Goal: Information Seeking & Learning: Learn about a topic

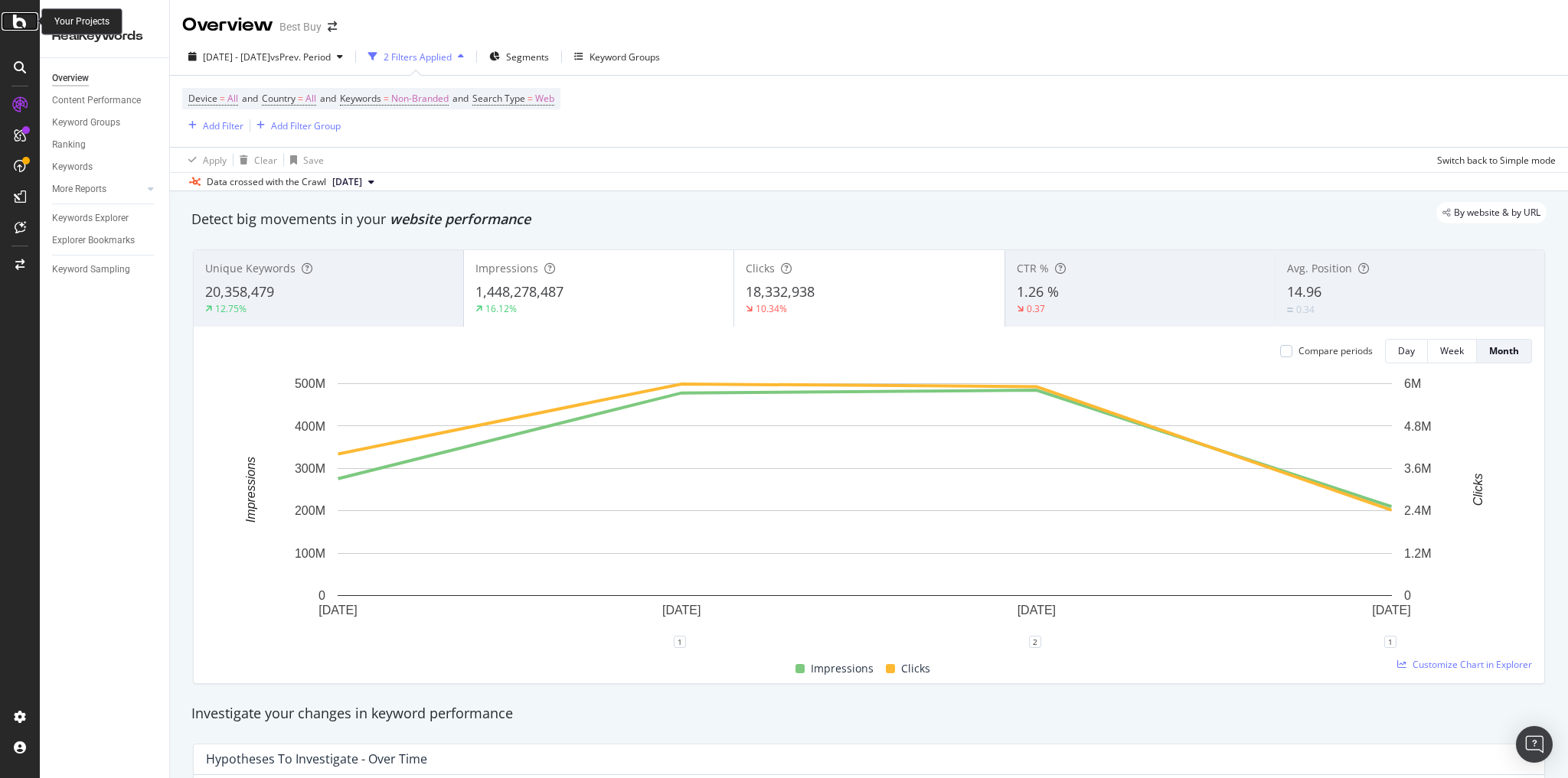
click at [16, 20] on icon at bounding box center [20, 22] width 14 height 18
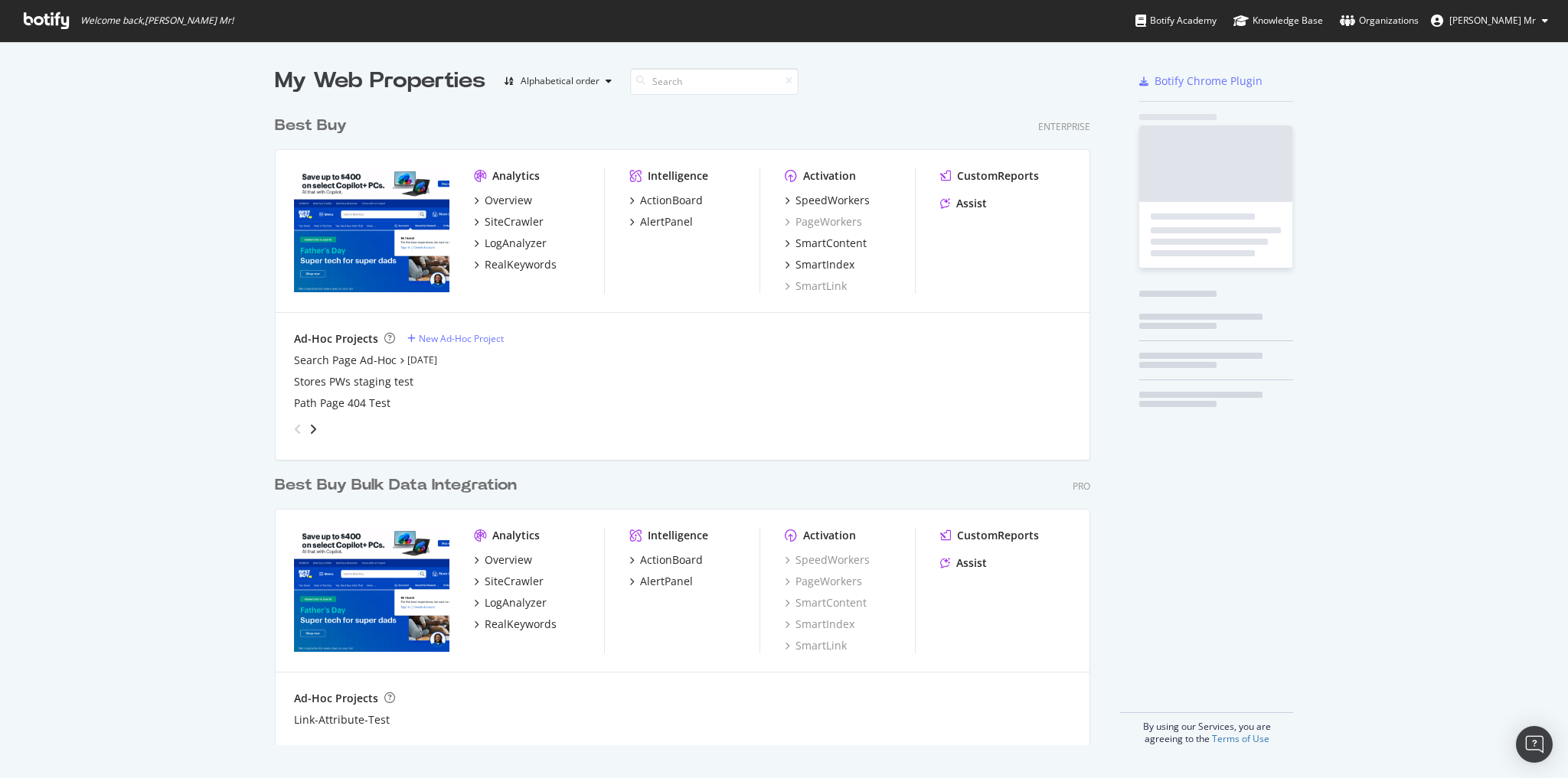
scroll to position [639, 817]
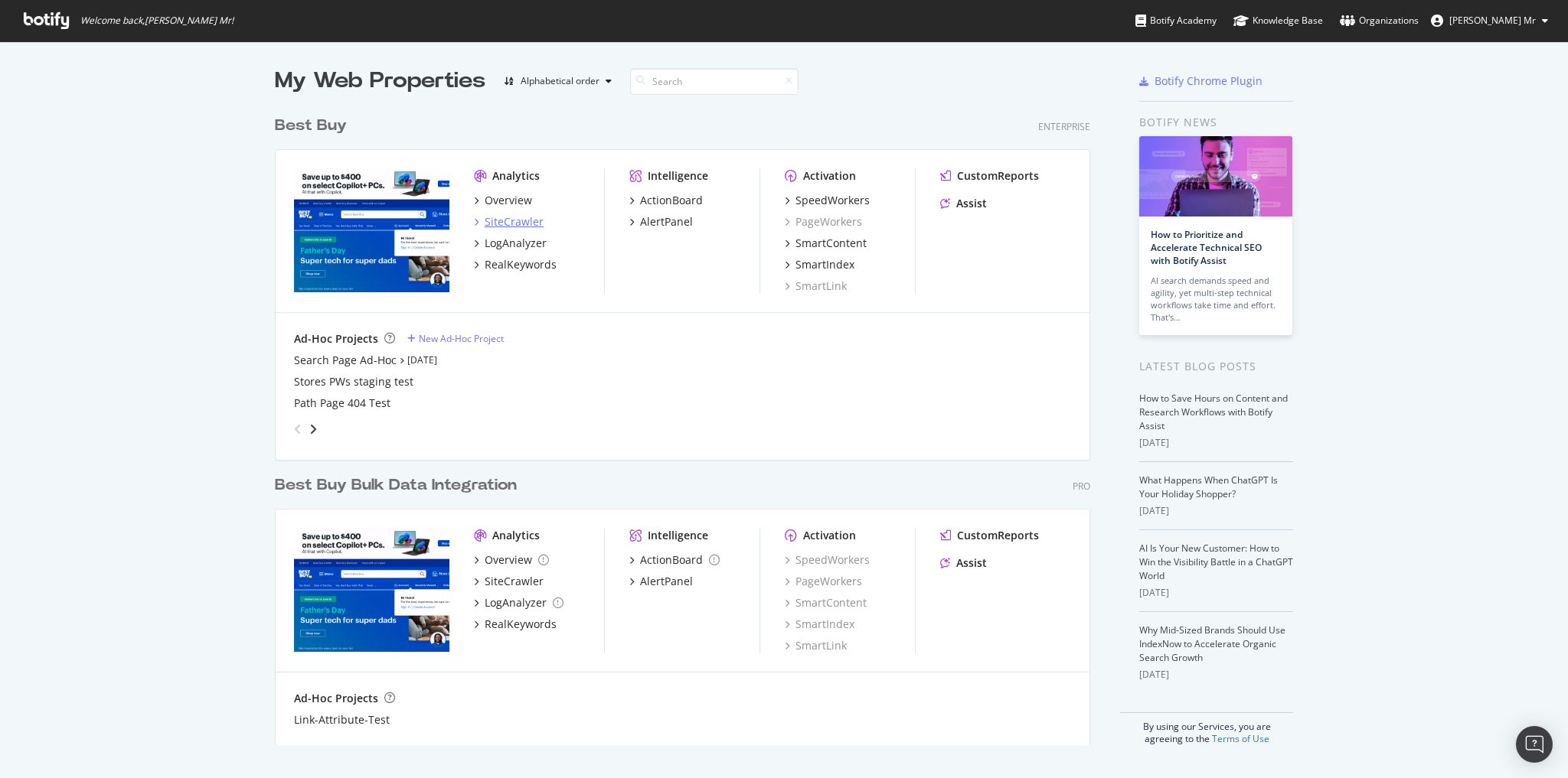
click at [519, 221] on div "SiteCrawler" at bounding box center [514, 222] width 59 height 15
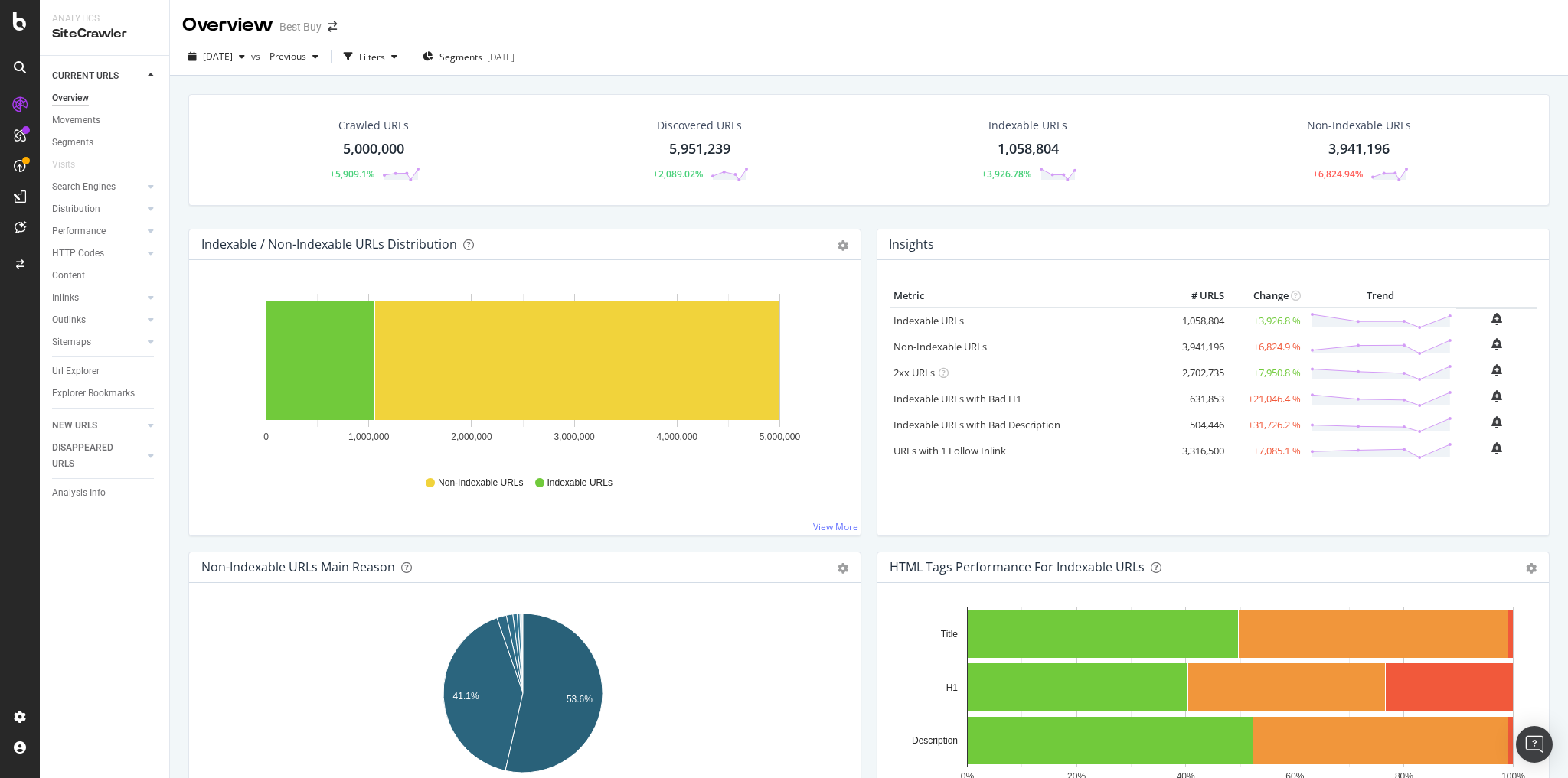
drag, startPoint x: 96, startPoint y: 370, endPoint x: 98, endPoint y: 354, distance: 16.1
click at [96, 369] on div "Url Explorer" at bounding box center [76, 371] width 47 height 16
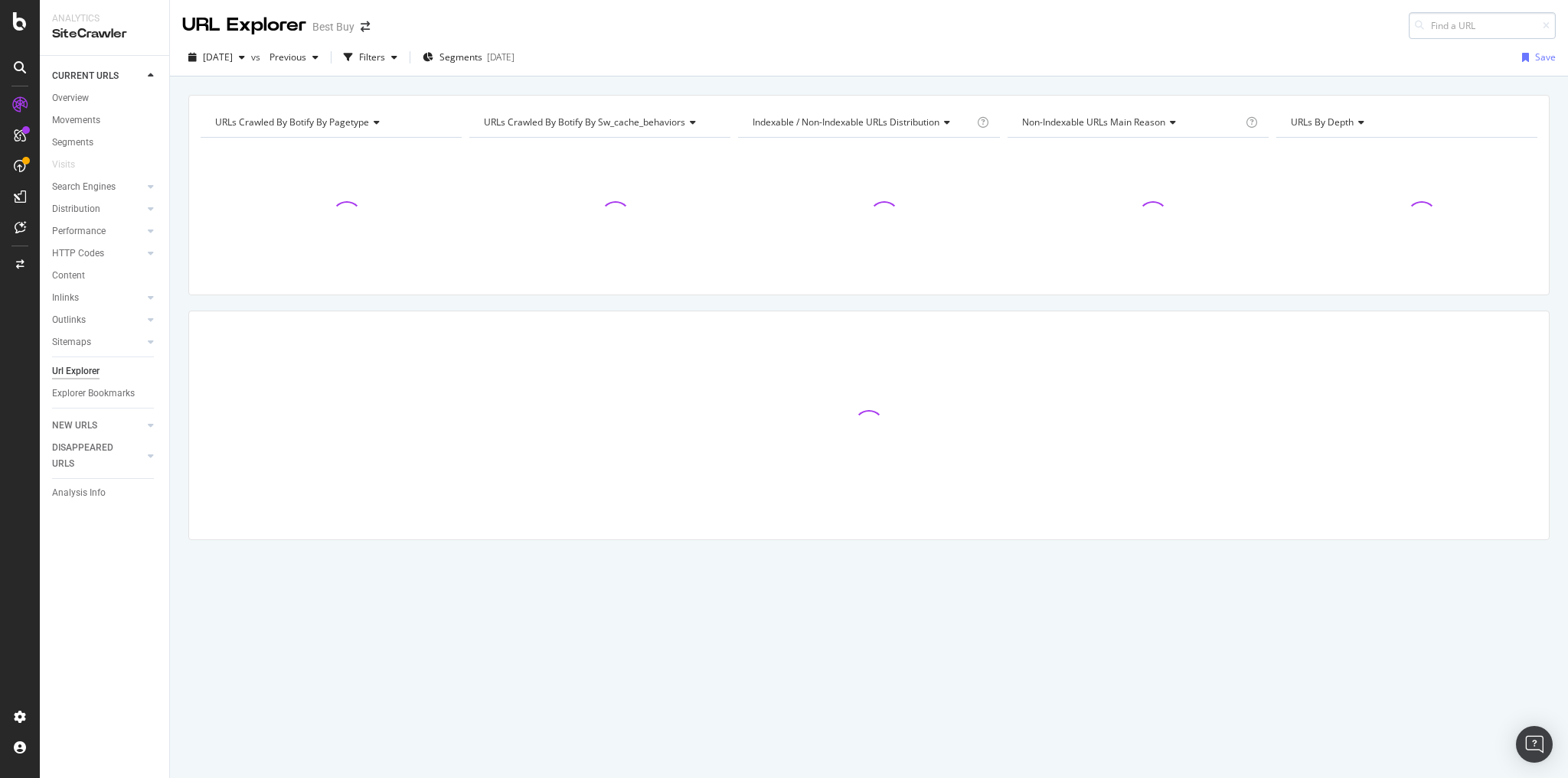
click at [1439, 32] on input at bounding box center [1481, 26] width 147 height 27
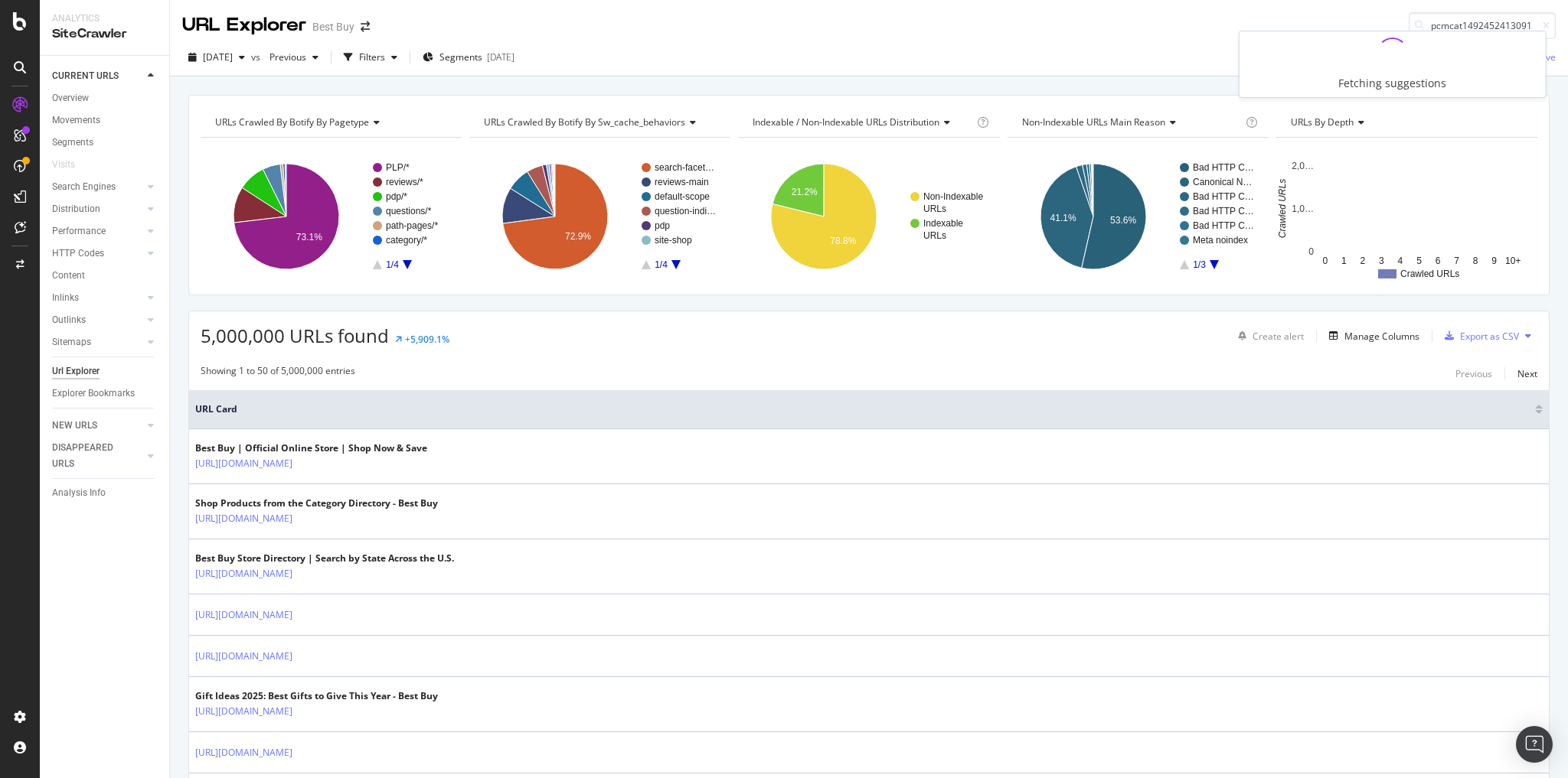
type input "pcmcat1492452413091"
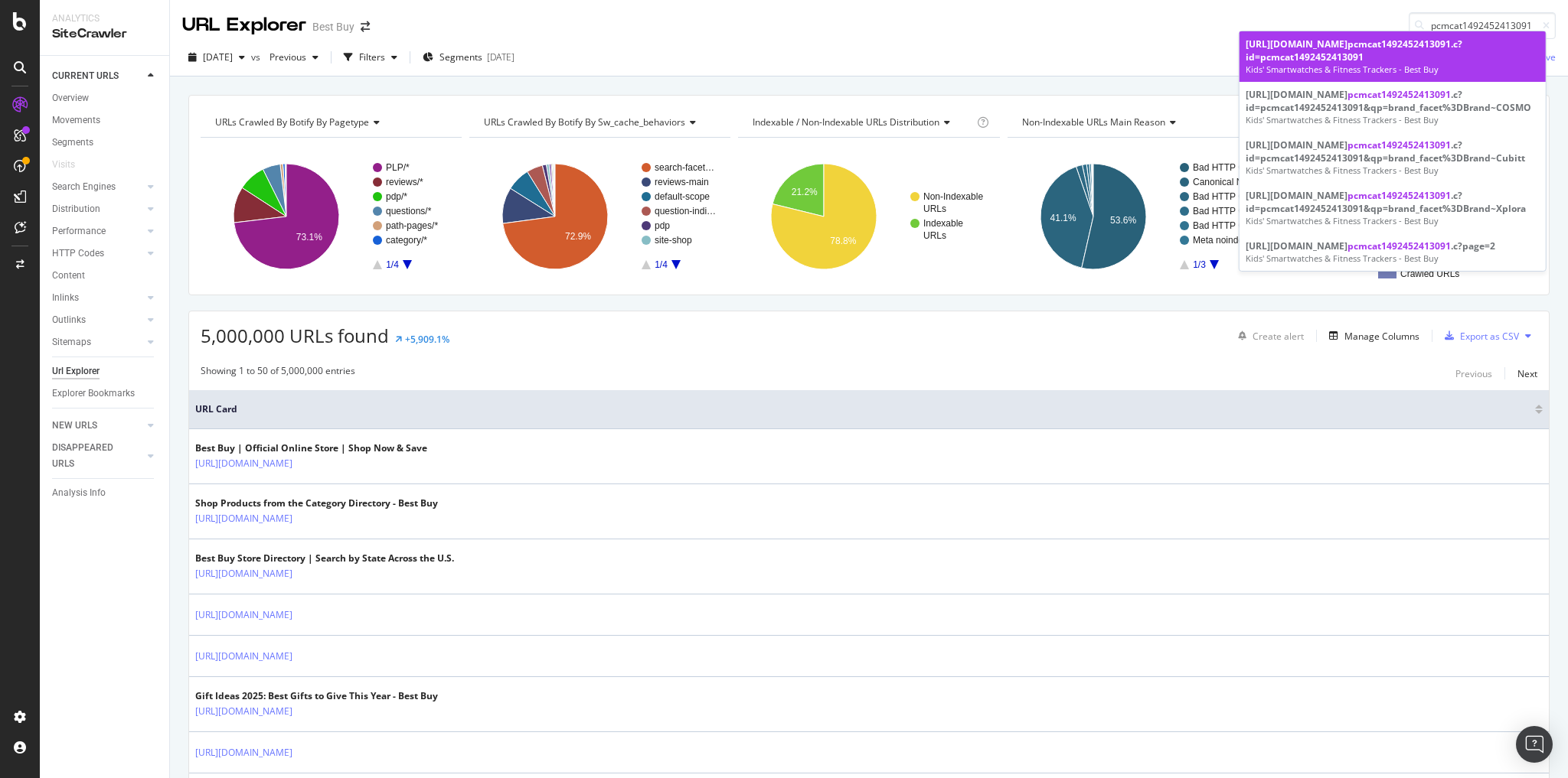
click at [1346, 58] on div "[URL][DOMAIN_NAME] pcmcat1492452413091 .c?id=pcmcat1492452413091" at bounding box center [1392, 50] width 294 height 26
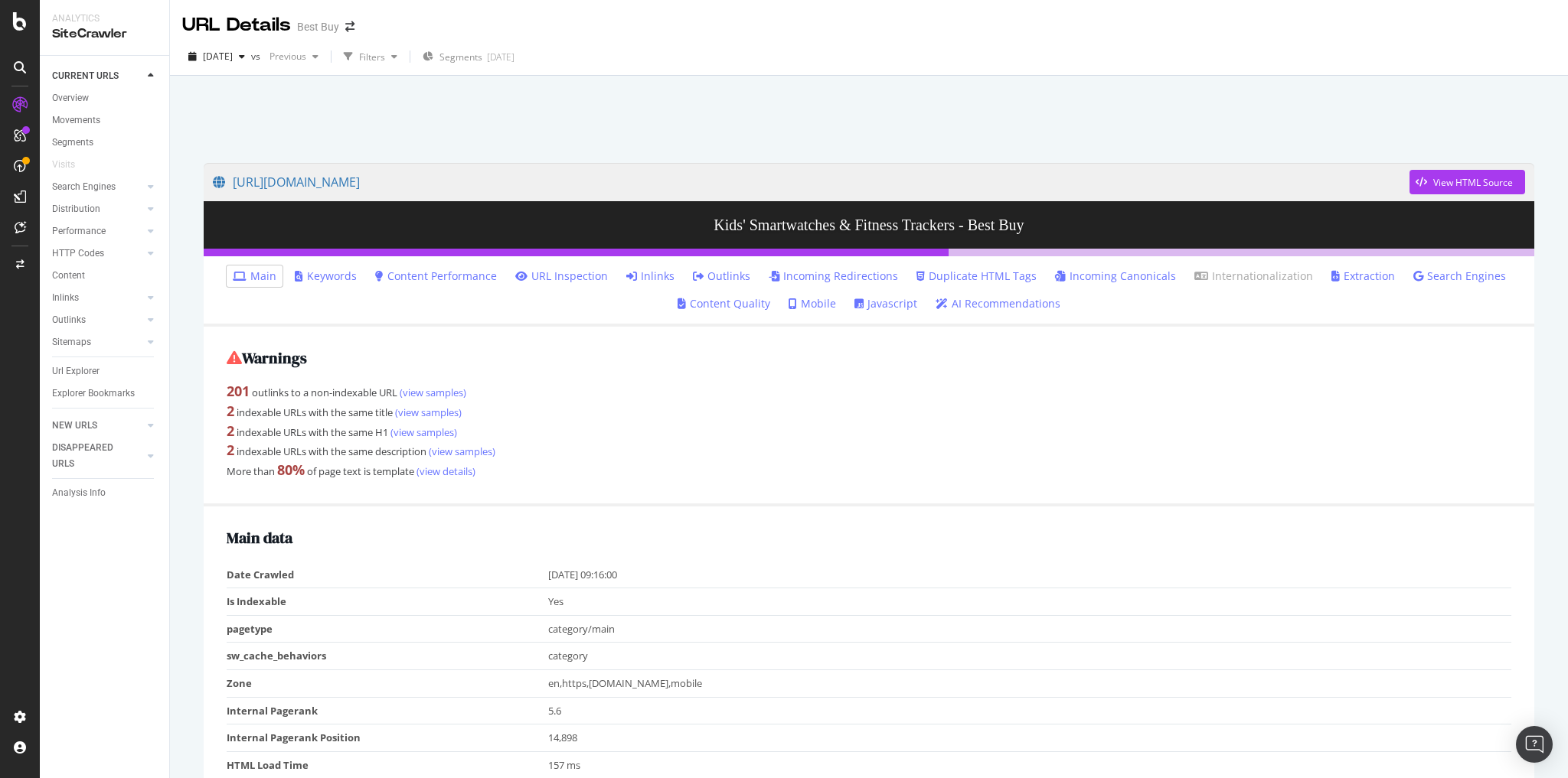
click at [666, 278] on link "Inlinks" at bounding box center [650, 276] width 48 height 15
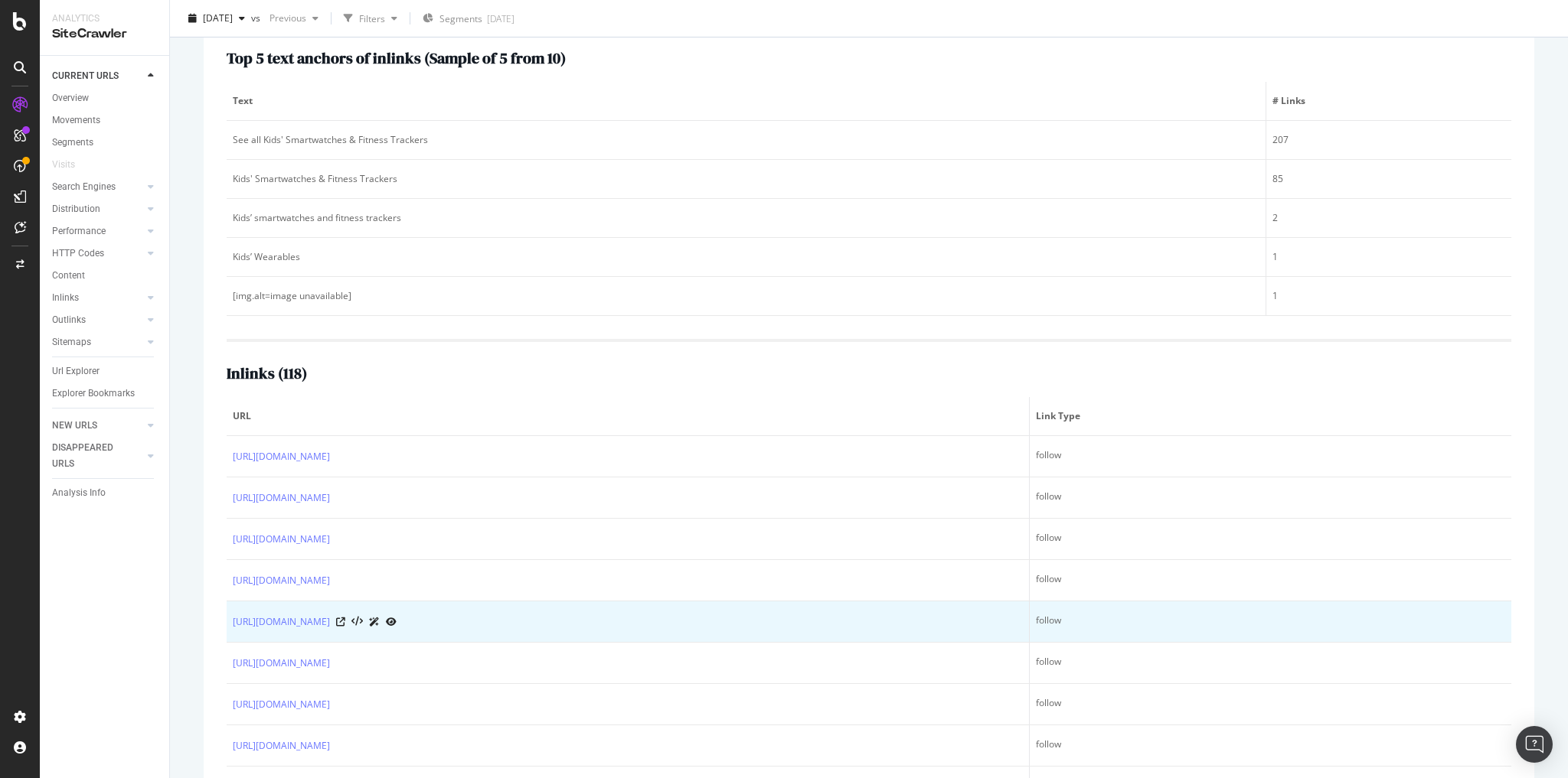
scroll to position [275, 0]
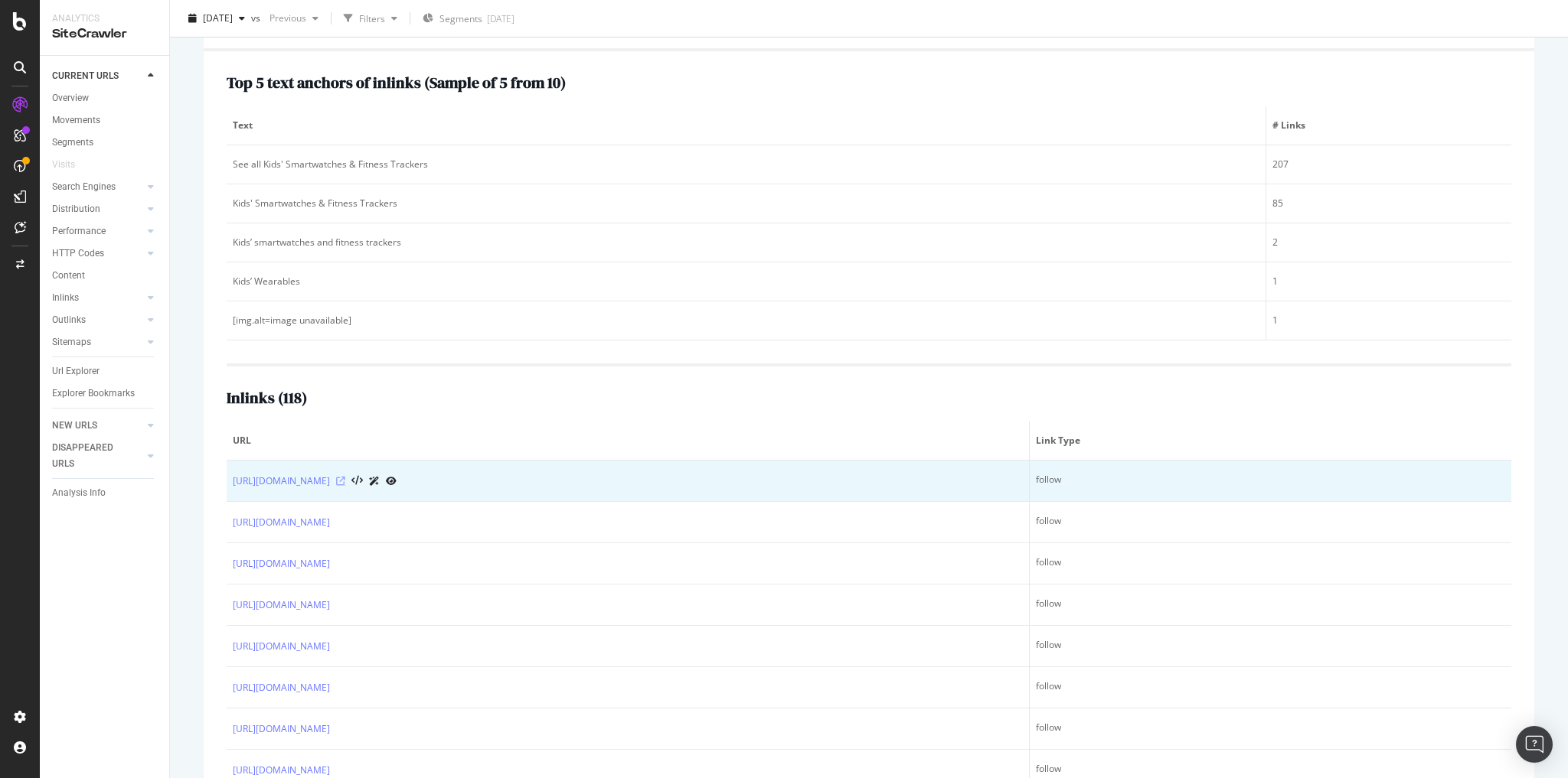
click at [345, 477] on icon at bounding box center [340, 481] width 9 height 9
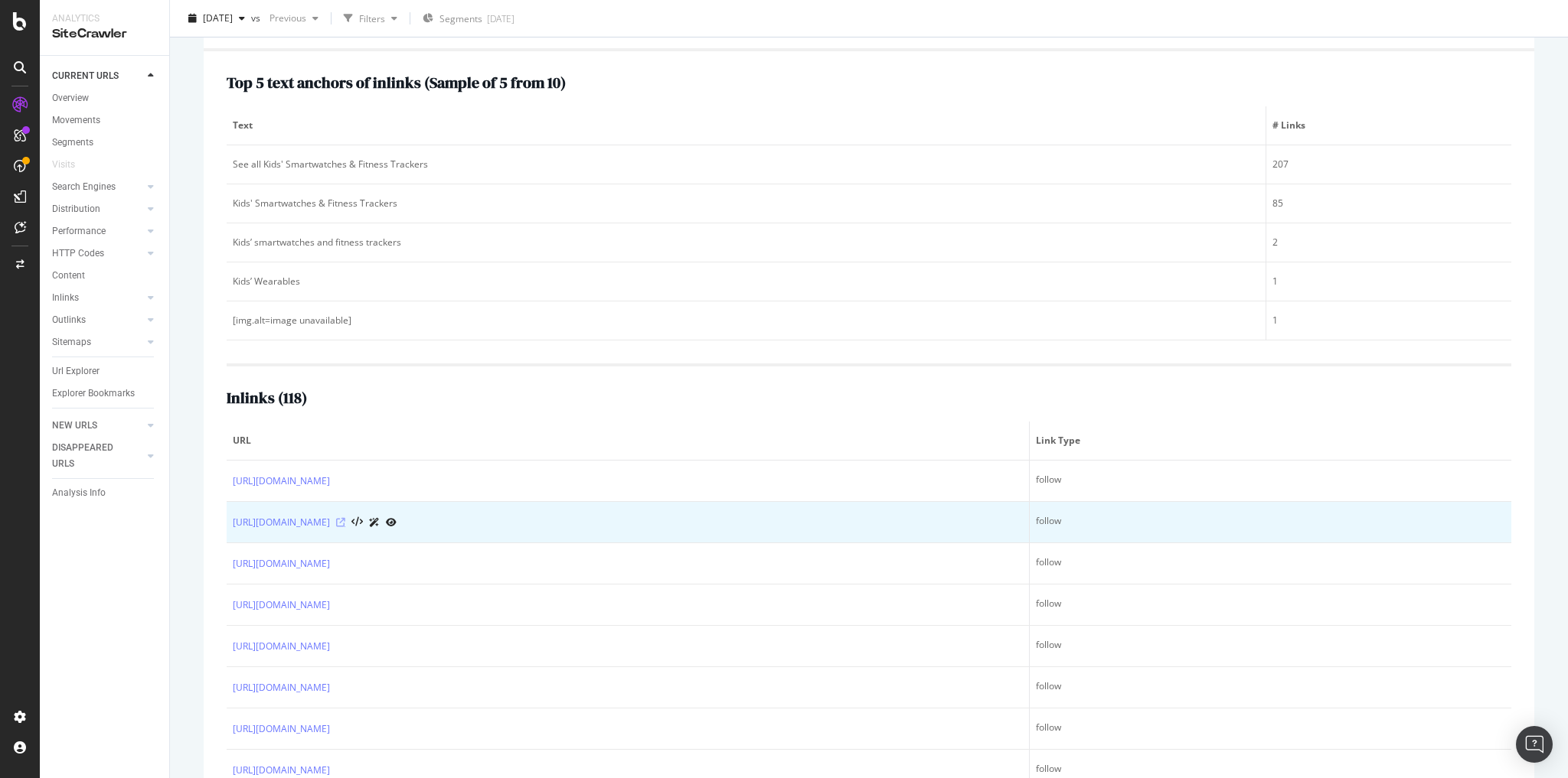
click at [345, 518] on icon at bounding box center [340, 523] width 9 height 9
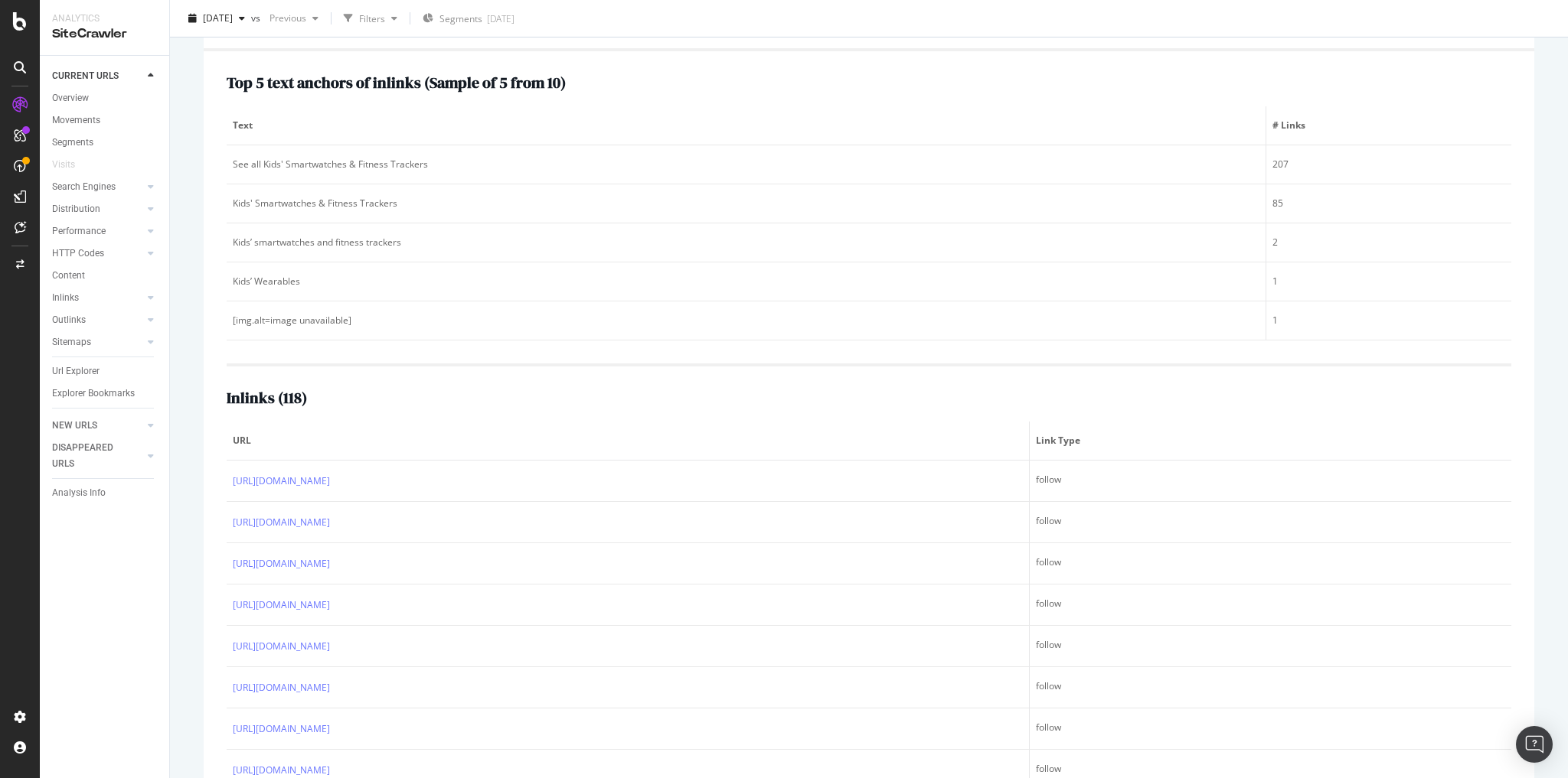
drag, startPoint x: 89, startPoint y: 368, endPoint x: 606, endPoint y: 283, distance: 523.9
click at [90, 368] on div "Url Explorer" at bounding box center [76, 371] width 47 height 16
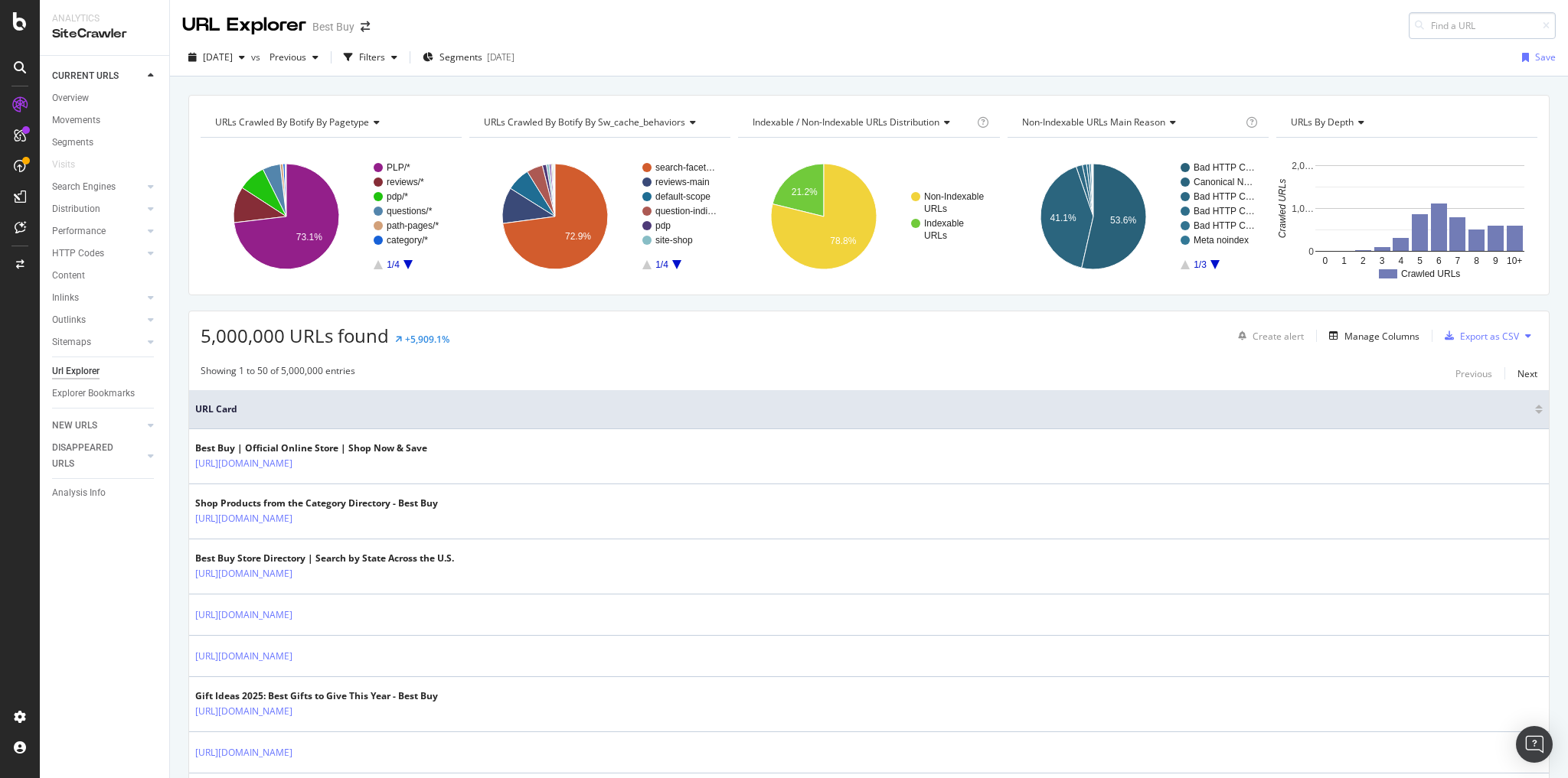
click at [1421, 27] on input at bounding box center [1481, 26] width 147 height 27
type input "pcmcat284400050063"
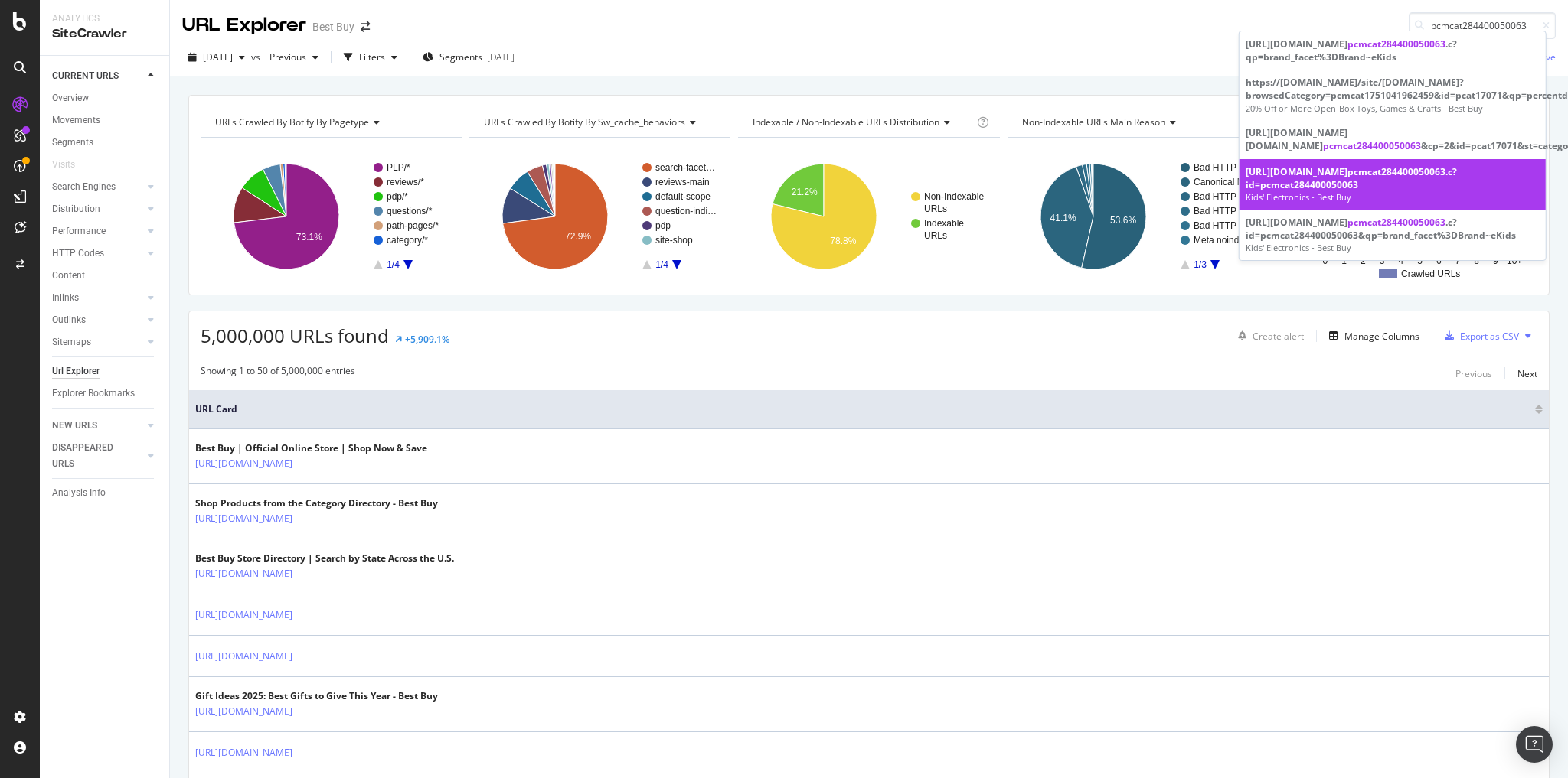
click at [1380, 178] on span "pcmcat284400050063" at bounding box center [1397, 172] width 98 height 13
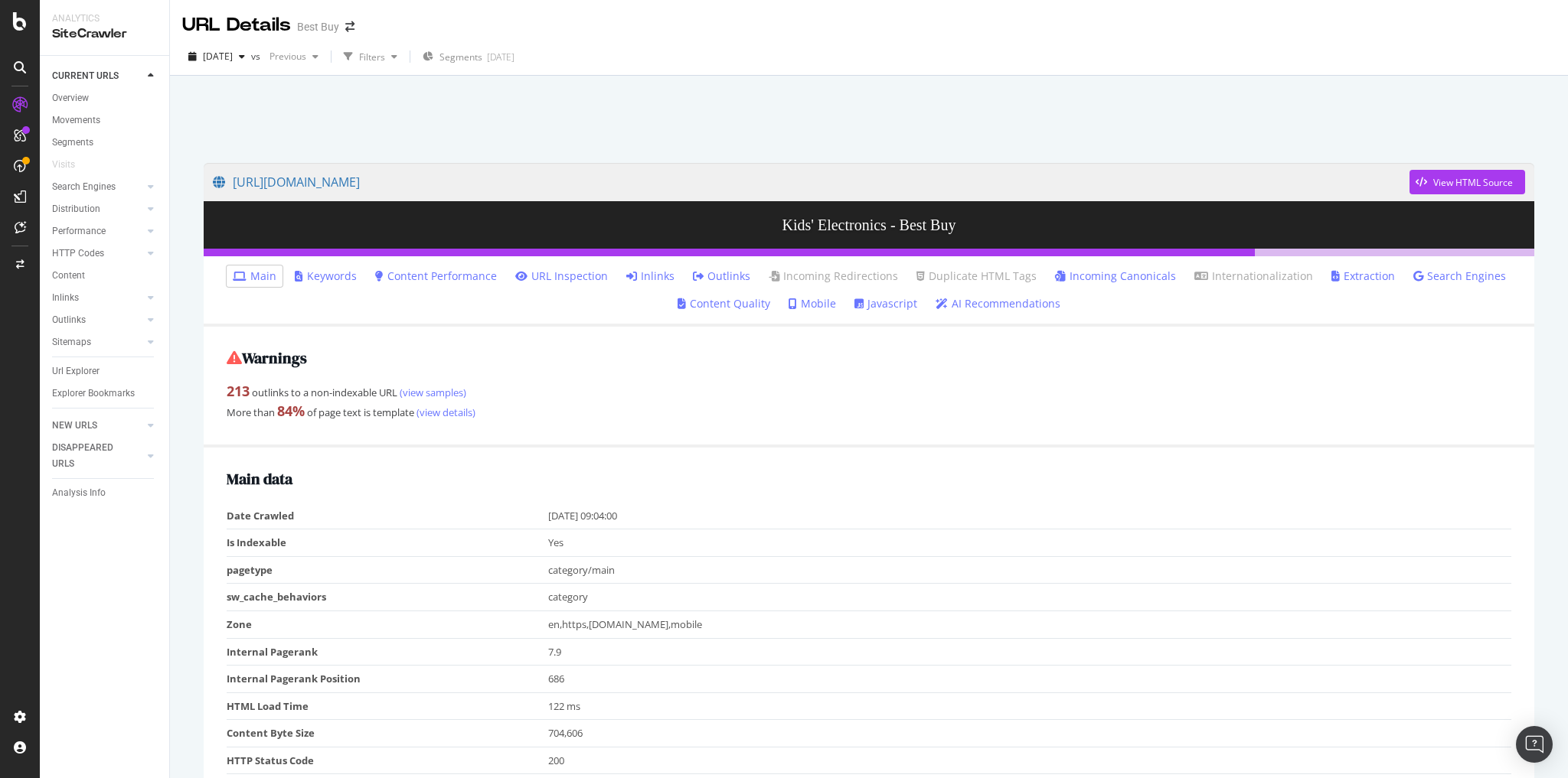
click at [666, 275] on link "Inlinks" at bounding box center [650, 276] width 48 height 15
